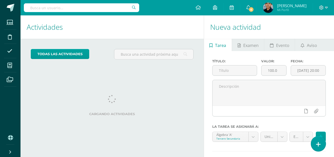
click at [316, 145] on icon at bounding box center [318, 144] width 5 height 6
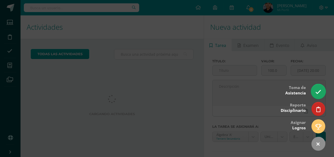
click at [319, 91] on icon at bounding box center [318, 92] width 6 height 6
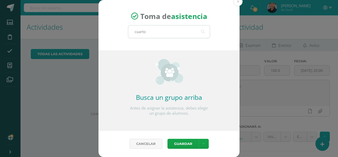
click at [169, 34] on input "cuarto" at bounding box center [168, 31] width 81 height 13
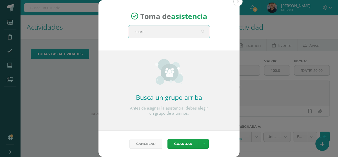
type input "cuarto"
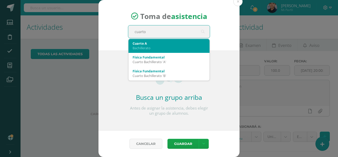
click at [158, 42] on div "Cuarto A" at bounding box center [168, 43] width 73 height 5
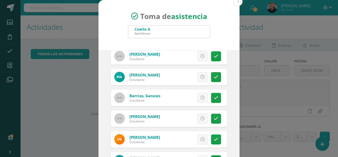
scroll to position [26, 0]
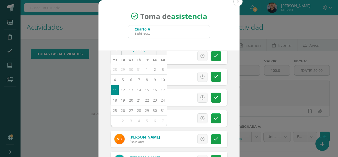
click at [102, 24] on div "Toma de asistencia Cuarto A Bachillerato cuarto" at bounding box center [168, 25] width 141 height 50
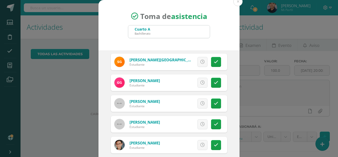
scroll to position [248, 0]
click at [211, 84] on link at bounding box center [216, 82] width 10 height 10
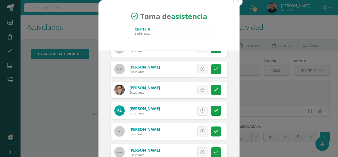
scroll to position [310, 0]
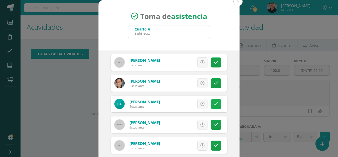
click at [213, 104] on link at bounding box center [216, 104] width 10 height 10
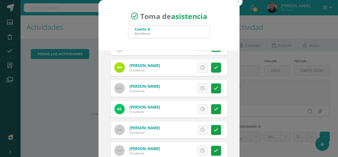
scroll to position [37, 0]
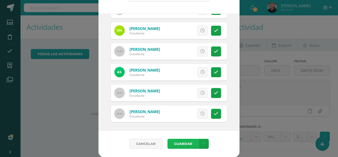
click at [180, 143] on button "Guardar" at bounding box center [182, 144] width 31 height 10
